Goal: Information Seeking & Learning: Learn about a topic

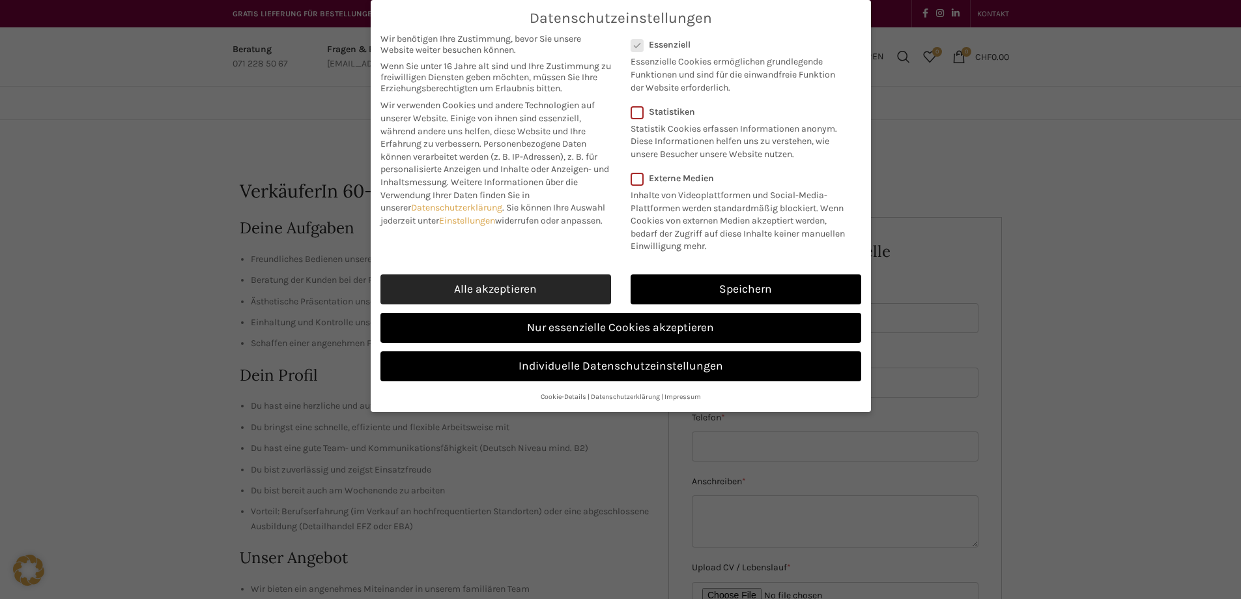
click at [545, 304] on link "Alle akzeptieren" at bounding box center [496, 289] width 231 height 30
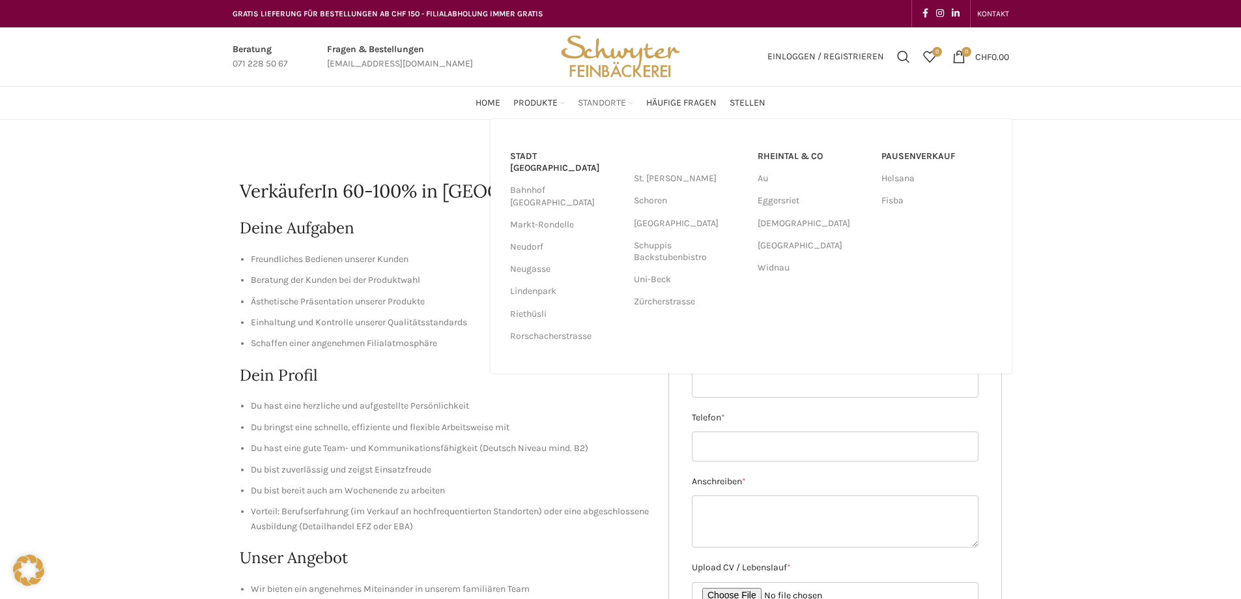
click at [631, 102] on link "Standorte" at bounding box center [605, 103] width 55 height 26
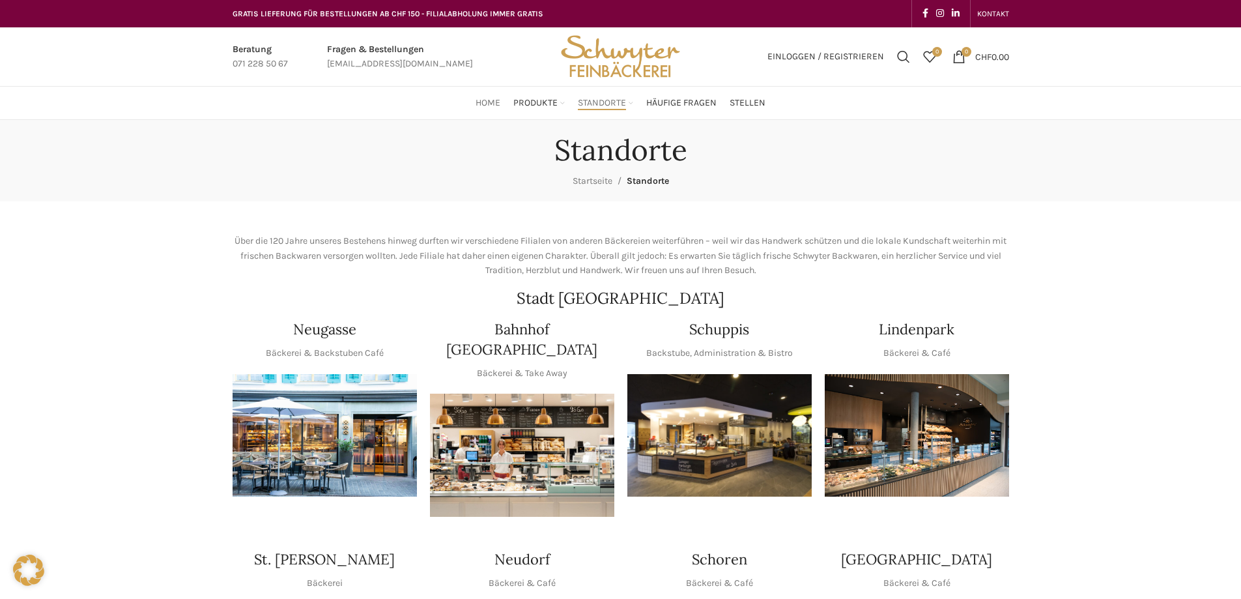
click at [482, 106] on span "Home" at bounding box center [488, 103] width 25 height 12
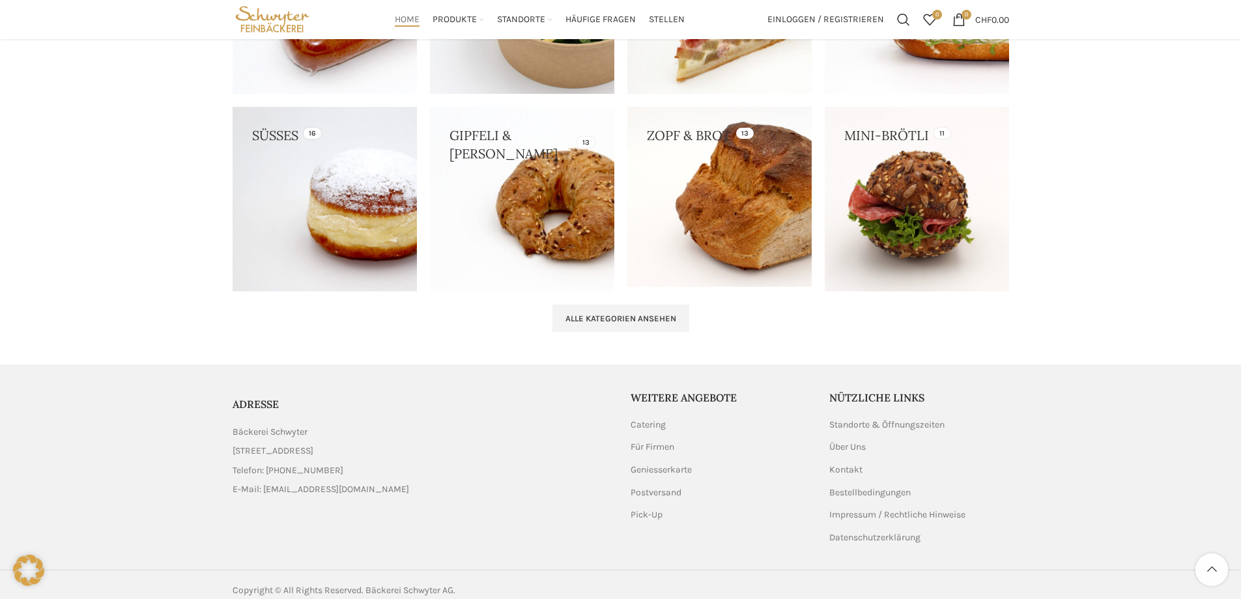
scroll to position [1330, 0]
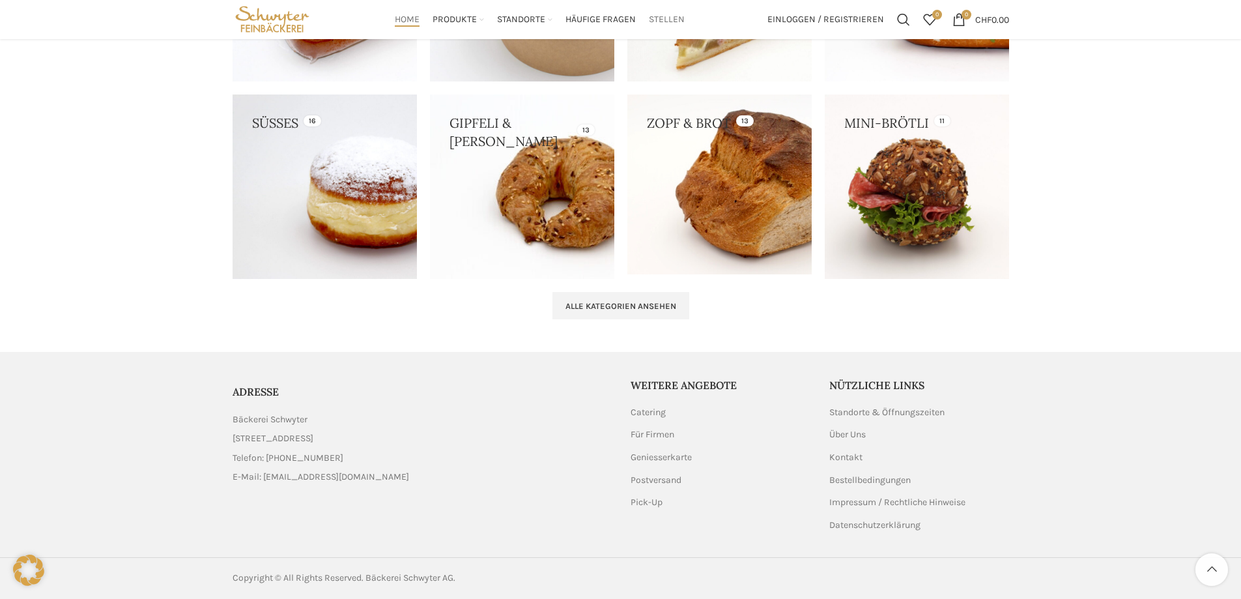
click at [669, 23] on span "Stellen" at bounding box center [667, 20] width 36 height 12
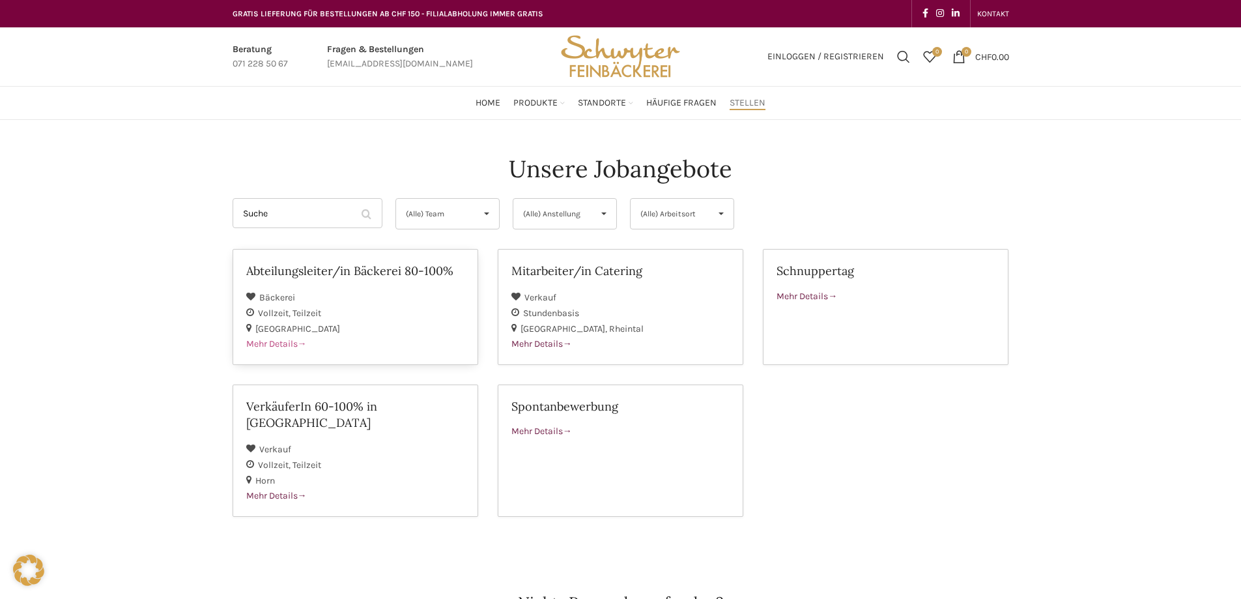
click at [278, 346] on span "Mehr Details" at bounding box center [276, 343] width 61 height 11
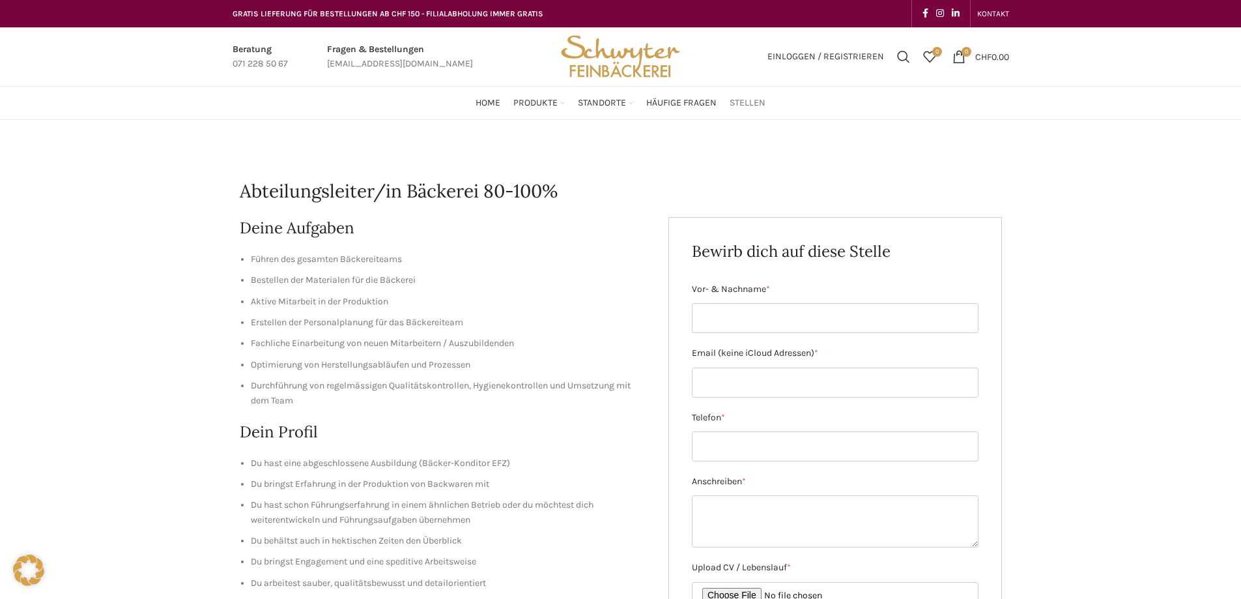
click at [751, 102] on span "Stellen" at bounding box center [748, 103] width 36 height 12
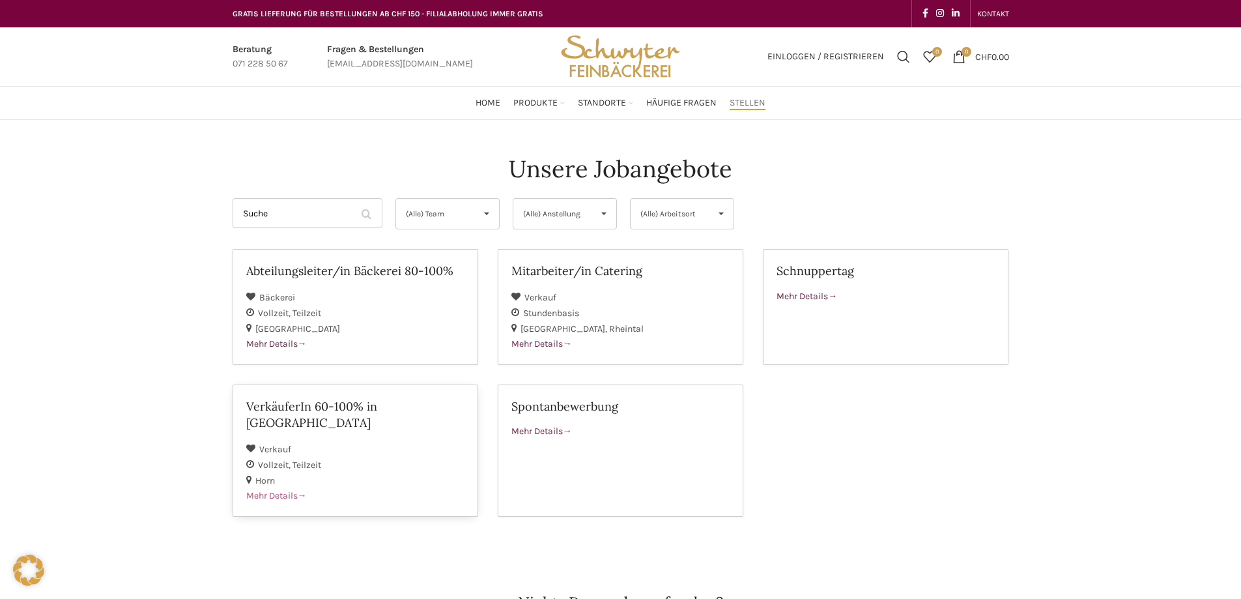
click at [288, 490] on span "Mehr Details" at bounding box center [276, 495] width 61 height 11
